Goal: Find contact information: Find contact information

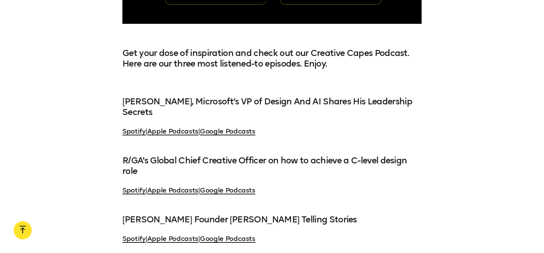
scroll to position [1426, 0]
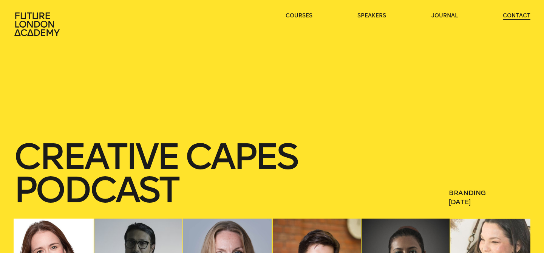
click at [503, 15] on link "contact" at bounding box center [517, 16] width 28 height 8
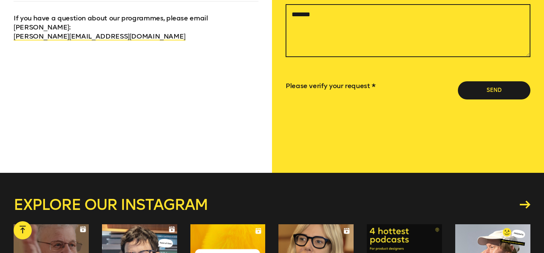
scroll to position [562, 0]
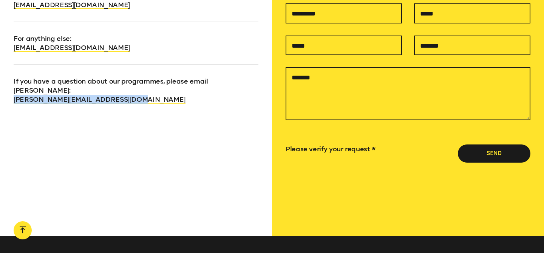
drag, startPoint x: 138, startPoint y: 87, endPoint x: 12, endPoint y: 94, distance: 126.3
click at [12, 94] on div "We’d love to hear from you For group bookings and solutions for business, pleas…" at bounding box center [136, 86] width 272 height 299
copy link "[PERSON_NAME][EMAIL_ADDRESS][DOMAIN_NAME]"
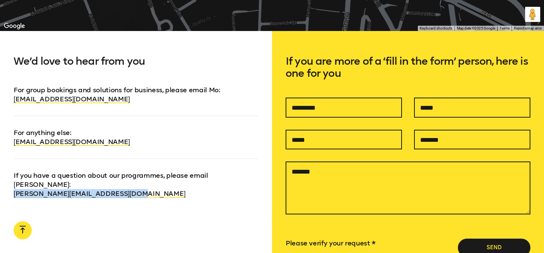
scroll to position [307, 0]
